Goal: Transaction & Acquisition: Purchase product/service

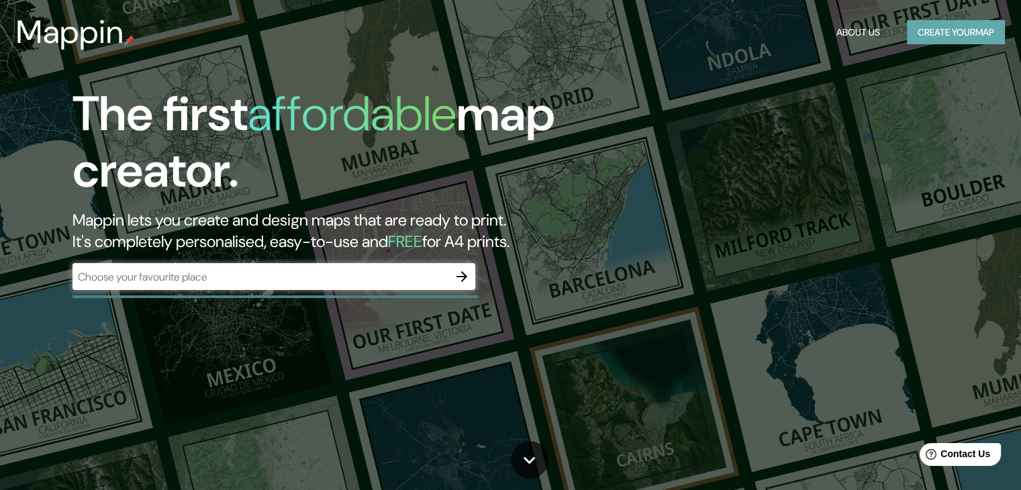
click at [959, 33] on button "Create your map" at bounding box center [956, 32] width 98 height 25
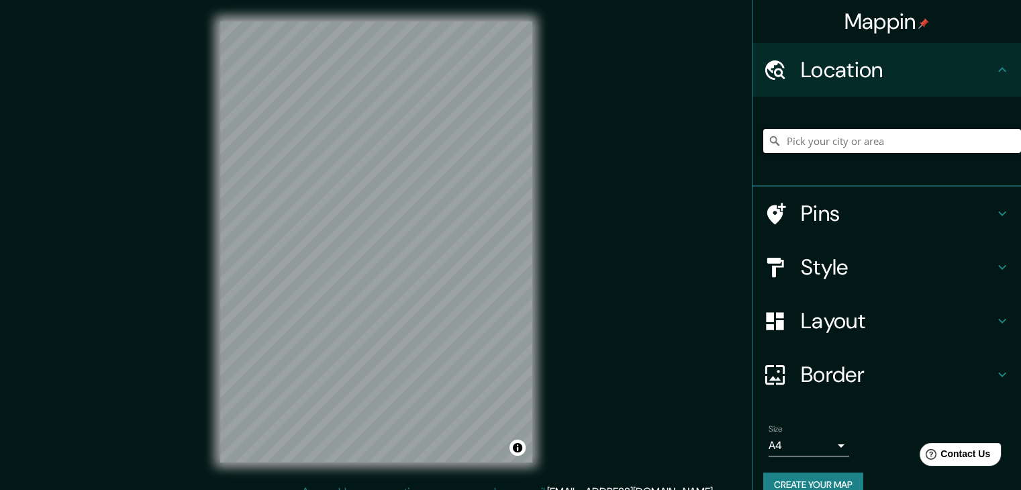
click at [873, 132] on input "Pick your city or area" at bounding box center [892, 141] width 258 height 24
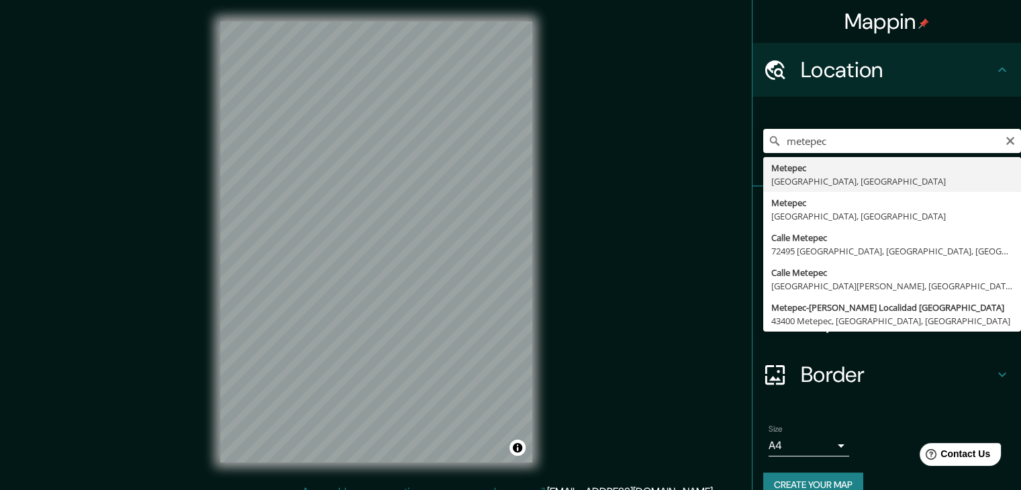
type input "Metepec, [GEOGRAPHIC_DATA], [GEOGRAPHIC_DATA]"
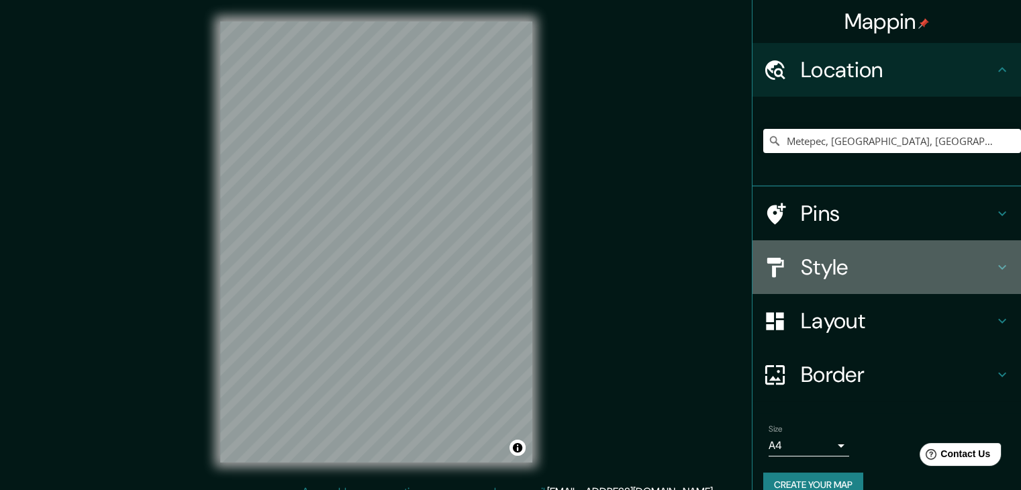
click at [801, 276] on h4 "Style" at bounding box center [897, 267] width 193 height 27
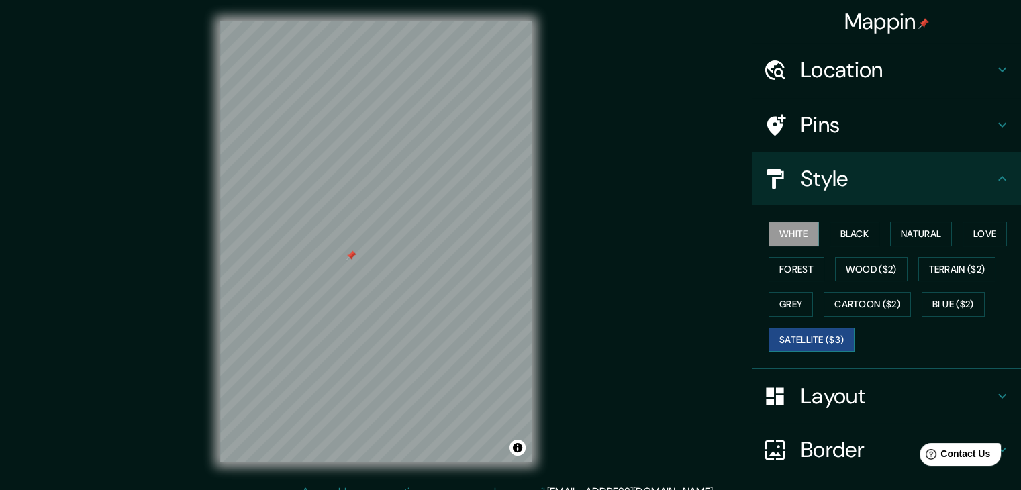
click at [800, 328] on button "Satellite ($3)" at bounding box center [812, 340] width 86 height 25
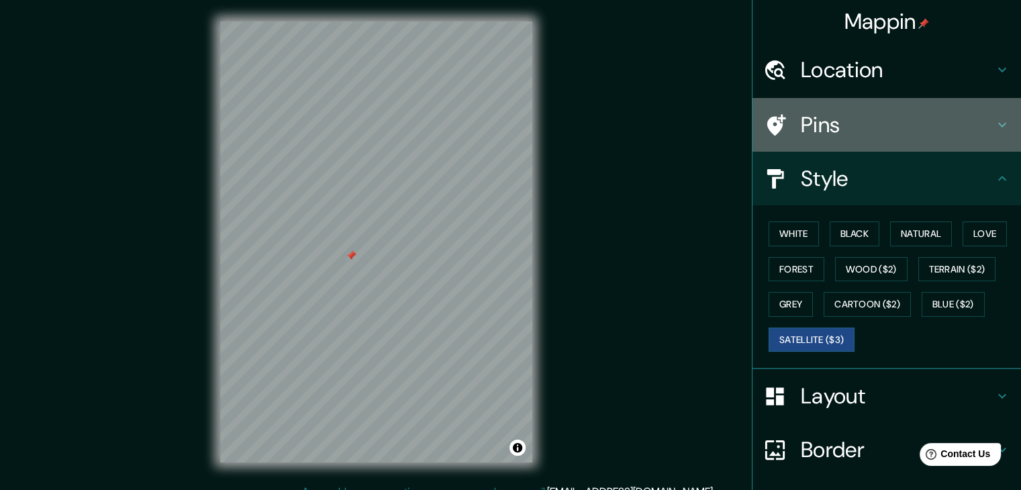
click at [841, 105] on div "Pins" at bounding box center [887, 125] width 269 height 54
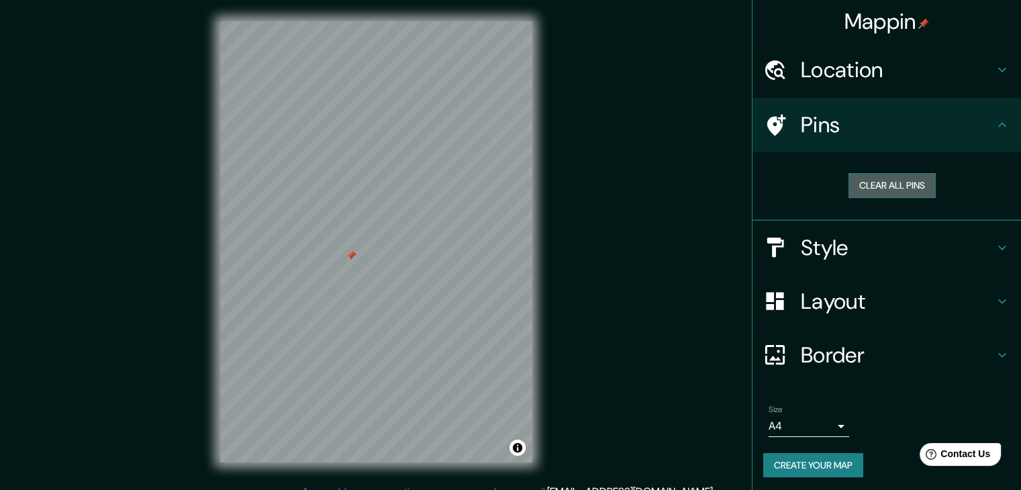
click at [859, 190] on button "Clear all pins" at bounding box center [892, 185] width 87 height 25
click at [859, 178] on button "Clear all pins" at bounding box center [892, 185] width 87 height 25
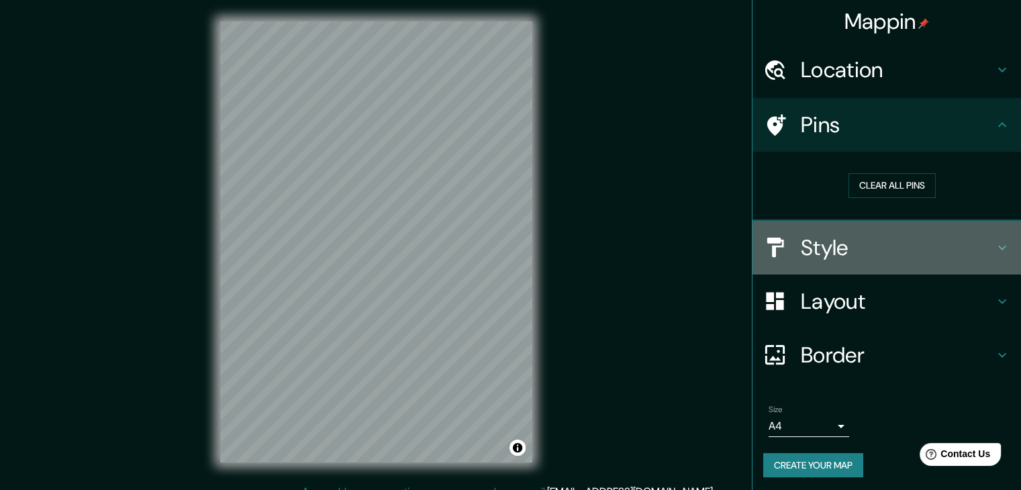
click at [816, 242] on h4 "Style" at bounding box center [897, 247] width 193 height 27
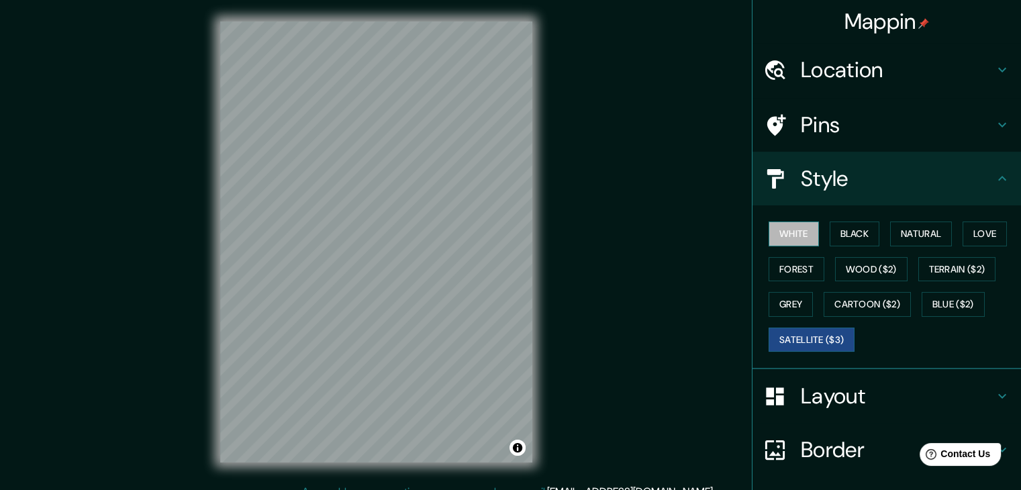
click at [798, 234] on button "White" at bounding box center [794, 234] width 50 height 25
click at [869, 224] on button "Black" at bounding box center [855, 234] width 50 height 25
click at [788, 236] on button "White" at bounding box center [794, 234] width 50 height 25
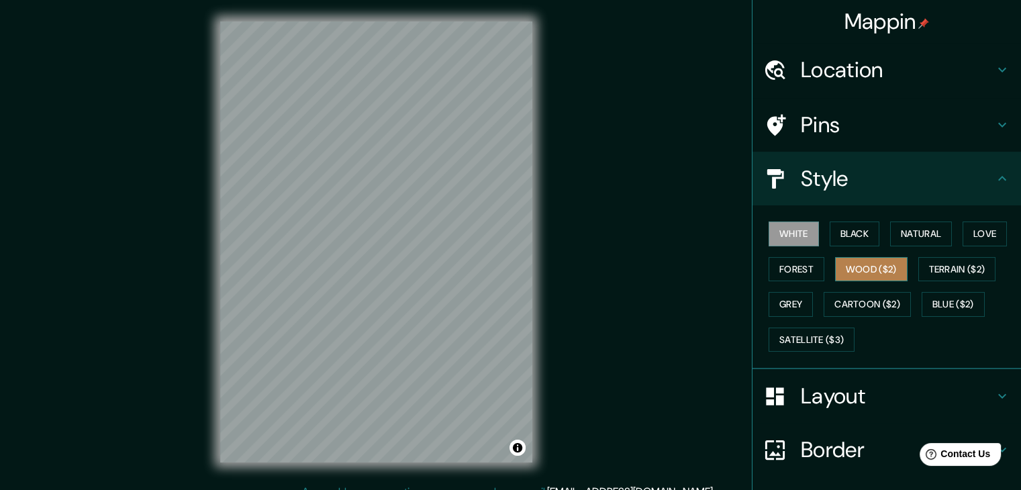
click at [879, 258] on button "Wood ($2)" at bounding box center [871, 269] width 73 height 25
